Goal: Transaction & Acquisition: Download file/media

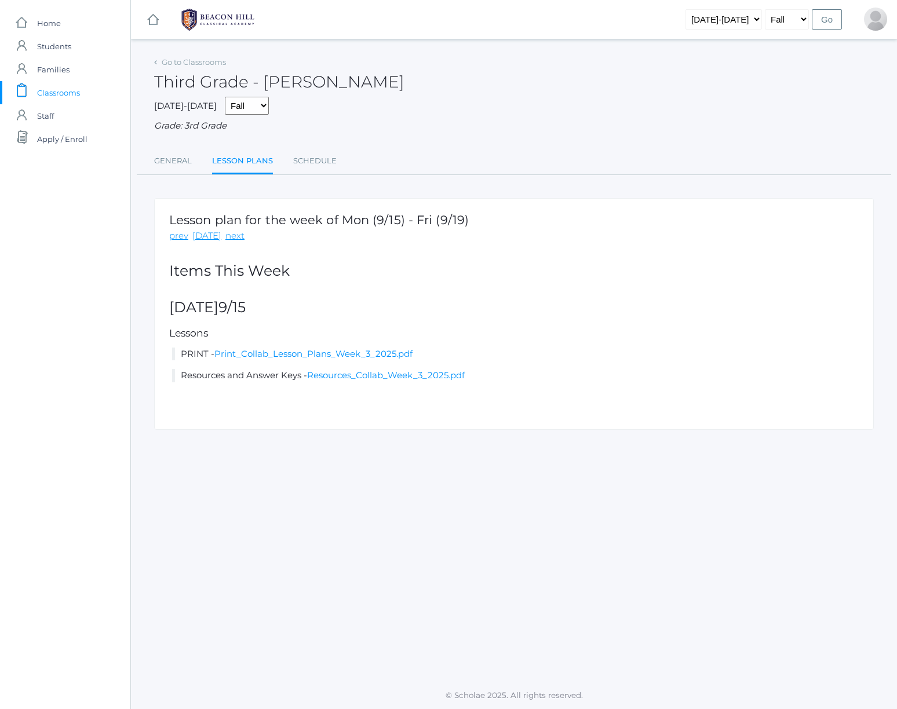
click at [738, 694] on div "icons/ui/navigation/hamburger Created with Sketch. icons/ui/navigation/home Cre…" at bounding box center [513, 354] width 766 height 709
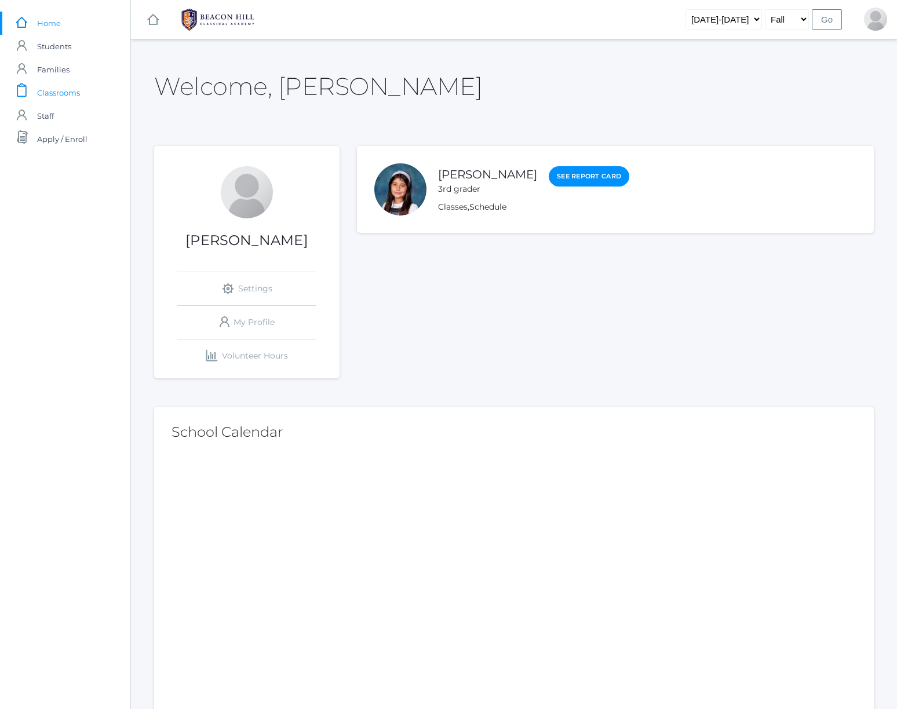
click at [70, 90] on span "Classrooms" at bounding box center [58, 92] width 43 height 23
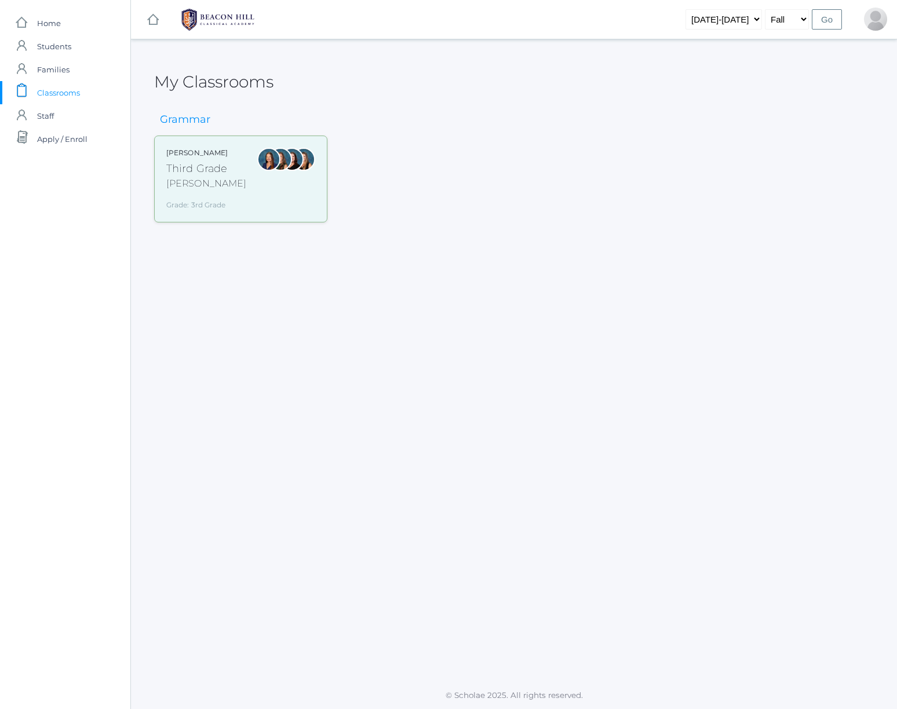
click at [254, 193] on div "[PERSON_NAME] Third Grade [PERSON_NAME] Grade: 3rd Grade 03LA" at bounding box center [240, 179] width 149 height 63
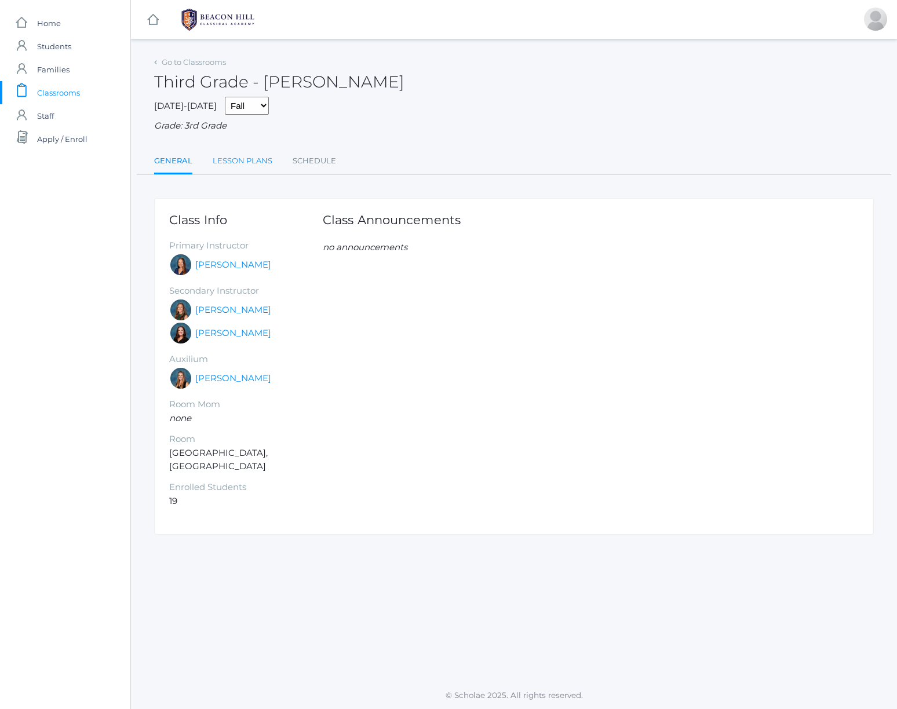
click at [248, 157] on link "Lesson Plans" at bounding box center [243, 160] width 60 height 23
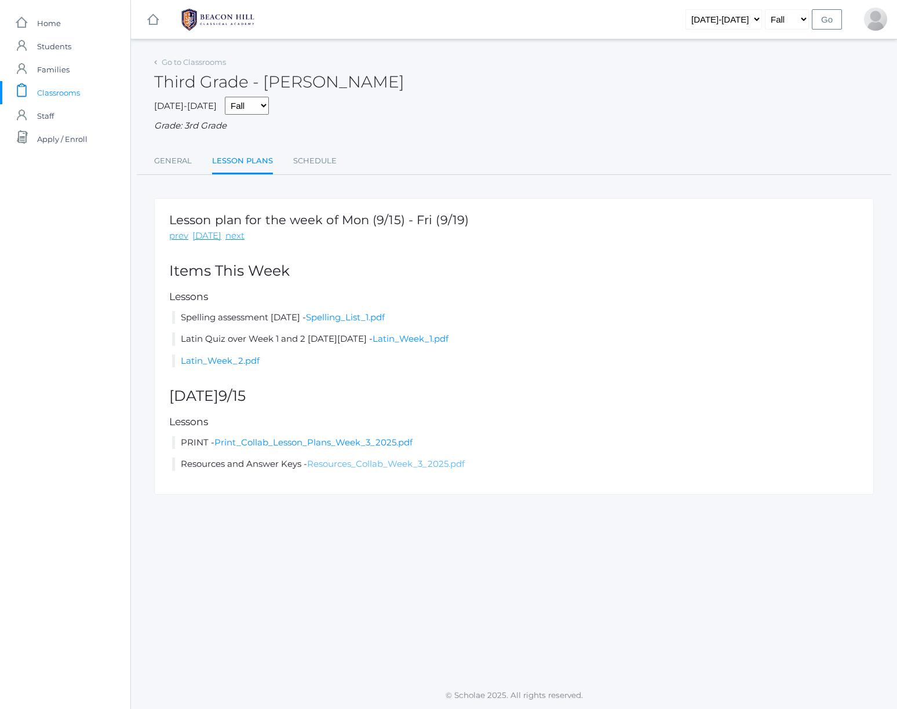
click at [360, 458] on link "Resources_Collab_Week_3_2025.pdf" at bounding box center [386, 463] width 158 height 11
click at [338, 437] on link "Print_Collab_Lesson_Plans_Week_3_2025.pdf" at bounding box center [313, 442] width 198 height 11
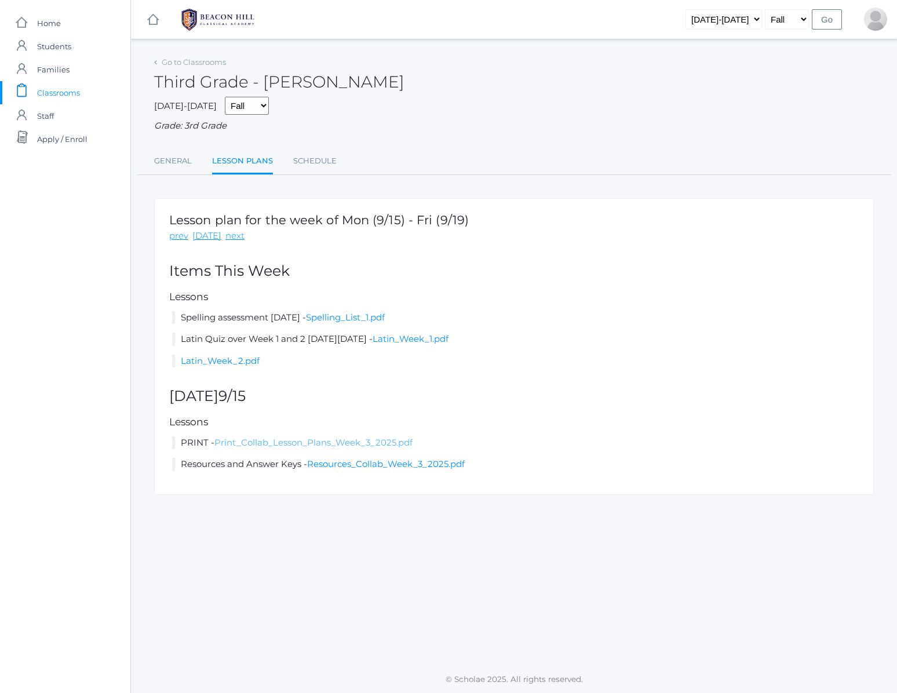
click at [340, 437] on link "Print_Collab_Lesson_Plans_Week_3_2025.pdf" at bounding box center [313, 442] width 198 height 11
